Goal: Task Accomplishment & Management: Manage account settings

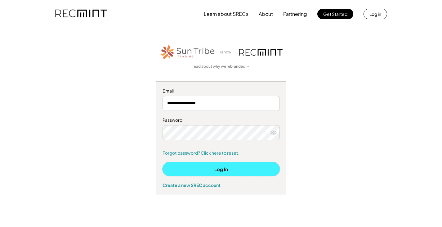
click at [222, 167] on button "Log In" at bounding box center [221, 169] width 117 height 14
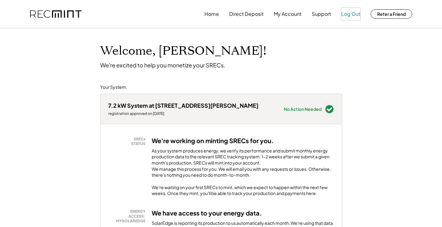
click at [351, 12] on button "Log Out" at bounding box center [350, 14] width 19 height 12
